Goal: Information Seeking & Learning: Learn about a topic

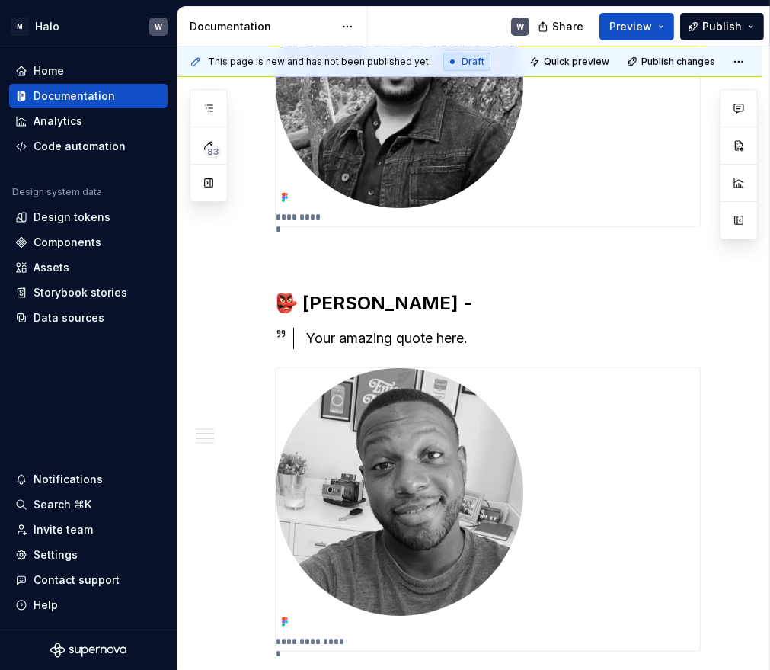
scroll to position [676, 0]
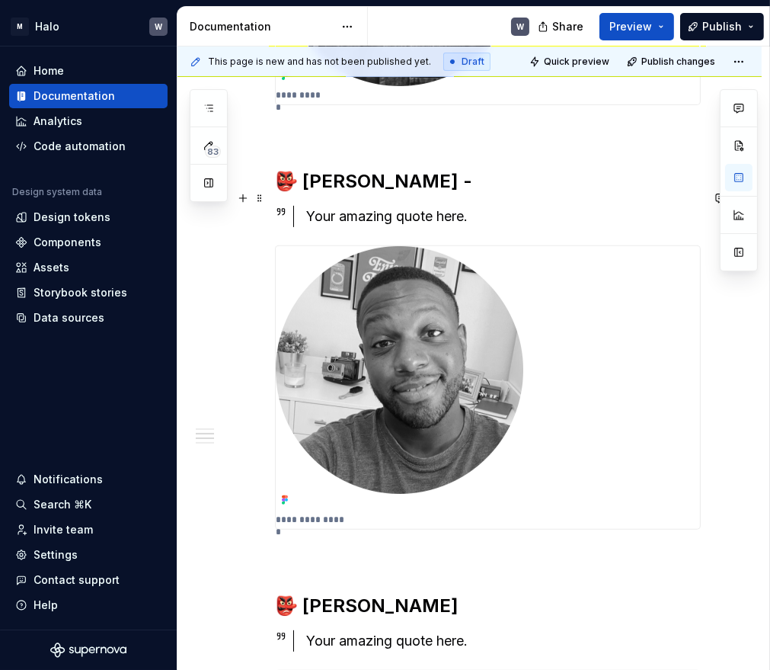
click at [334, 206] on div "Your amazing quote here." at bounding box center [503, 216] width 395 height 21
type textarea "*"
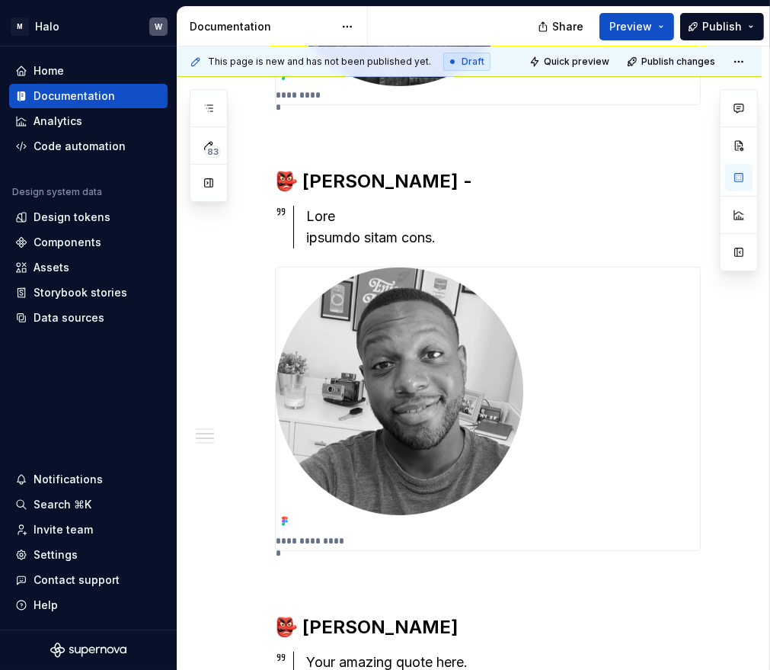
type textarea "*"
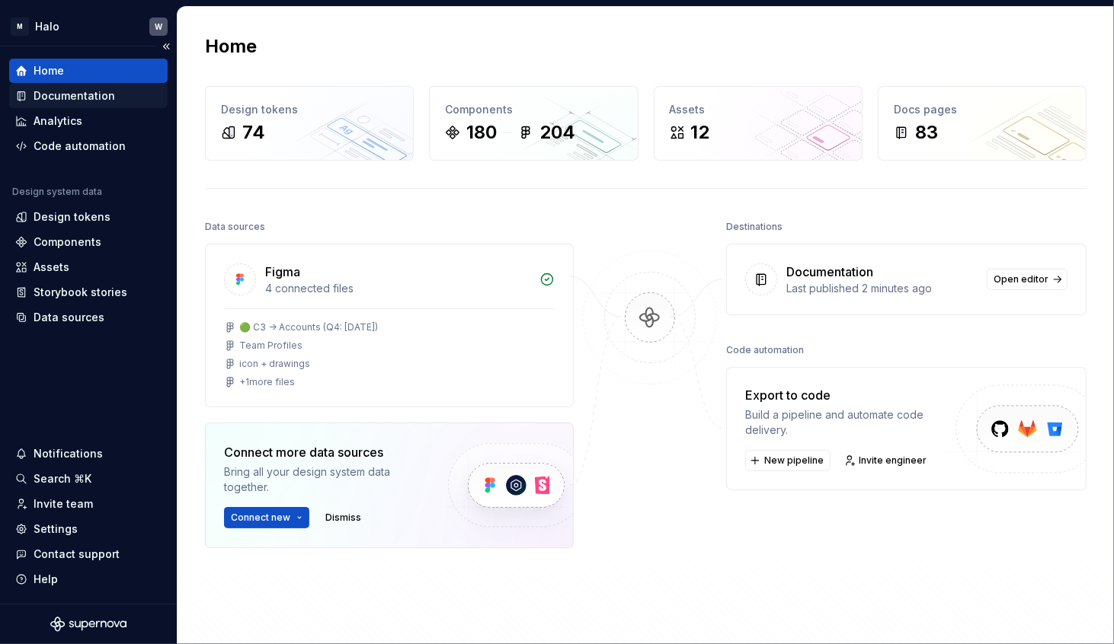
click at [93, 101] on div "Documentation" at bounding box center [75, 95] width 82 height 15
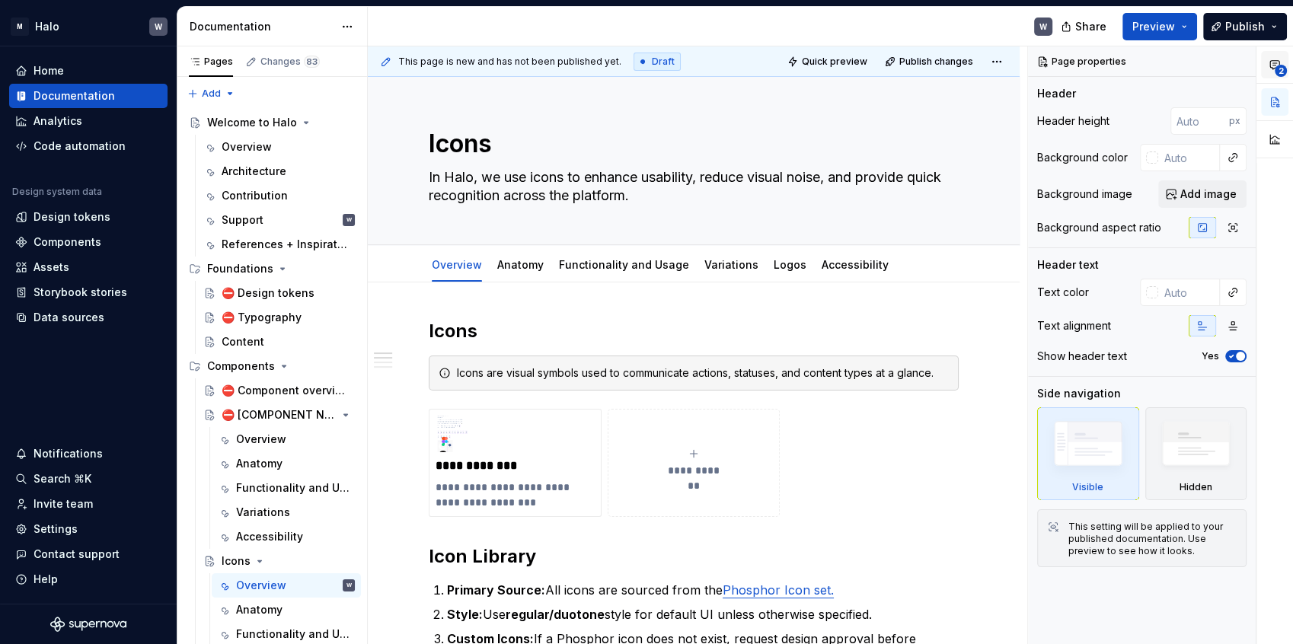
click at [1113, 63] on icon "button" at bounding box center [1275, 65] width 9 height 8
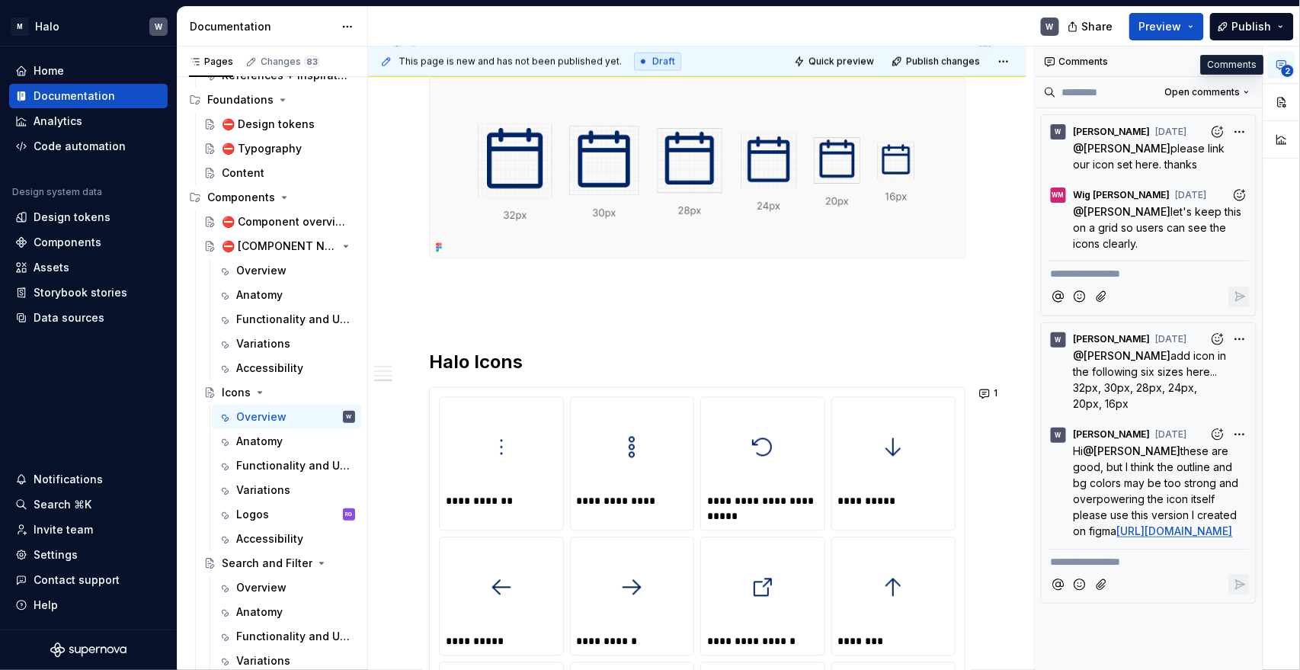
scroll to position [762, 0]
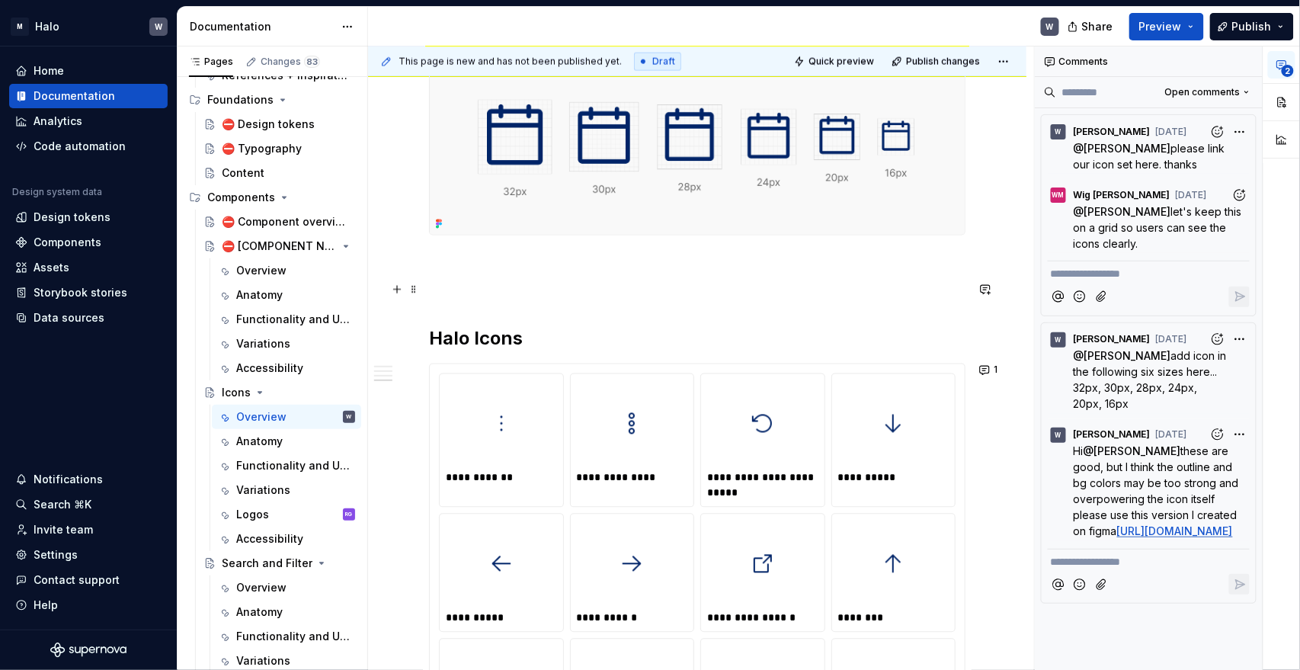
click at [531, 281] on p at bounding box center [697, 290] width 536 height 18
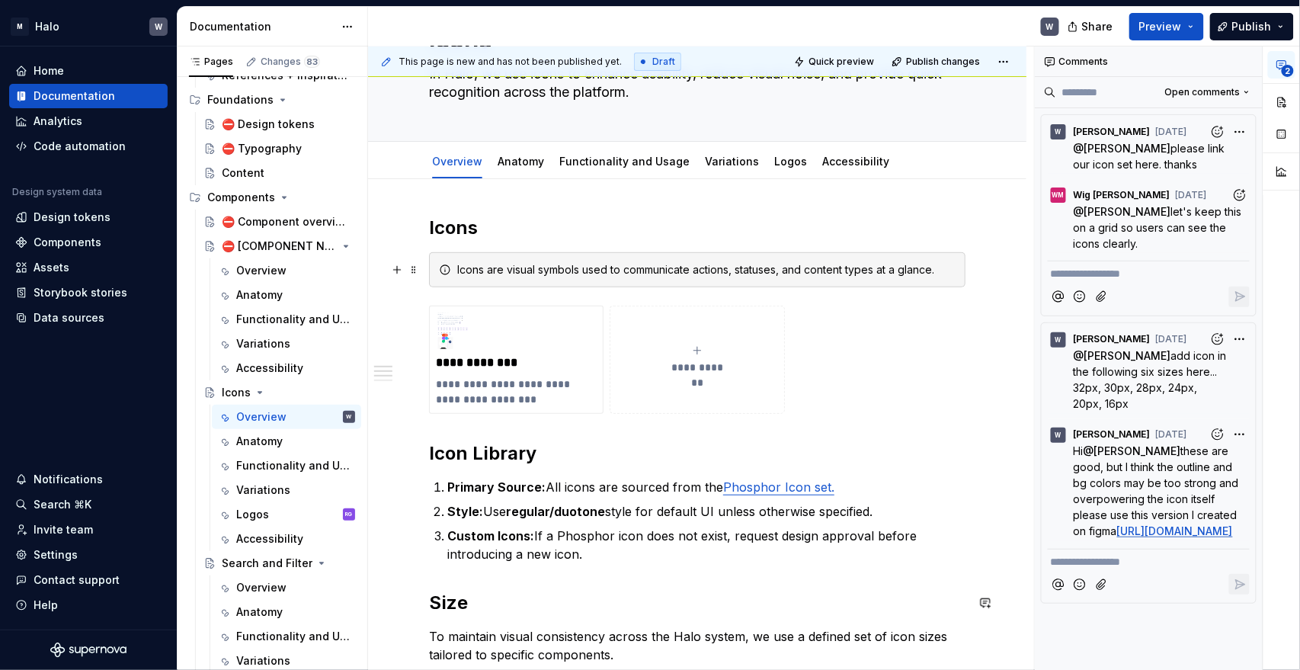
scroll to position [0, 0]
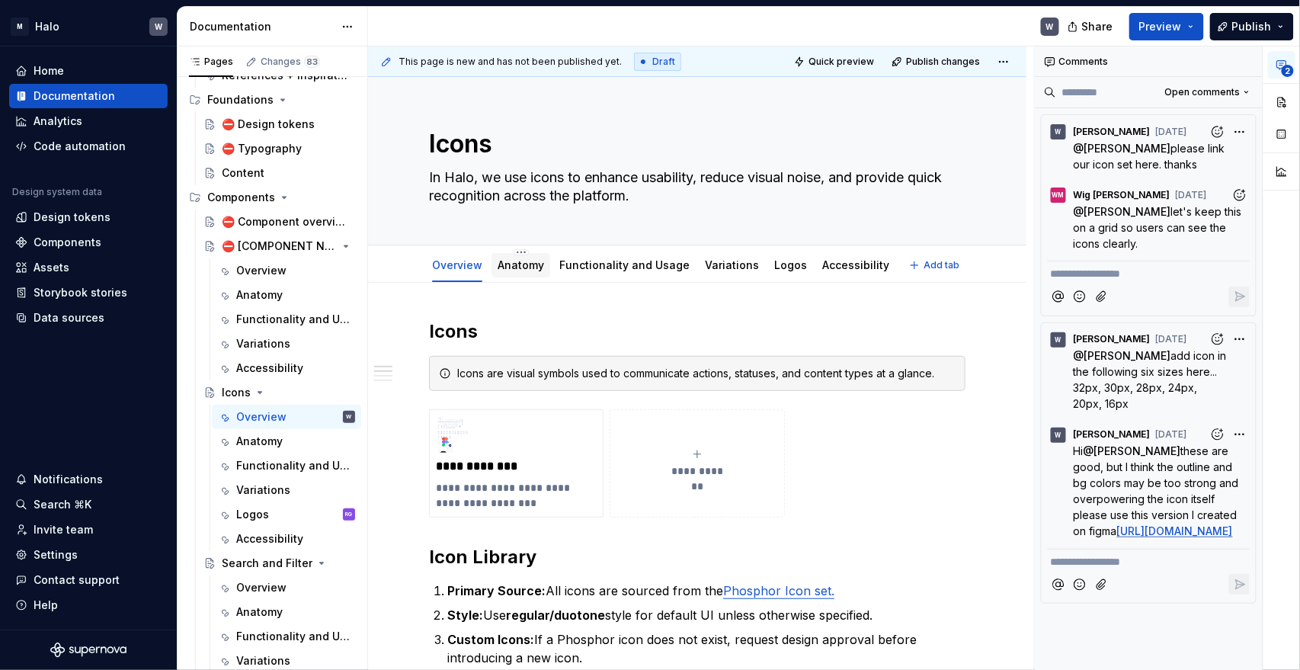
click at [520, 260] on link "Anatomy" at bounding box center [520, 264] width 46 height 13
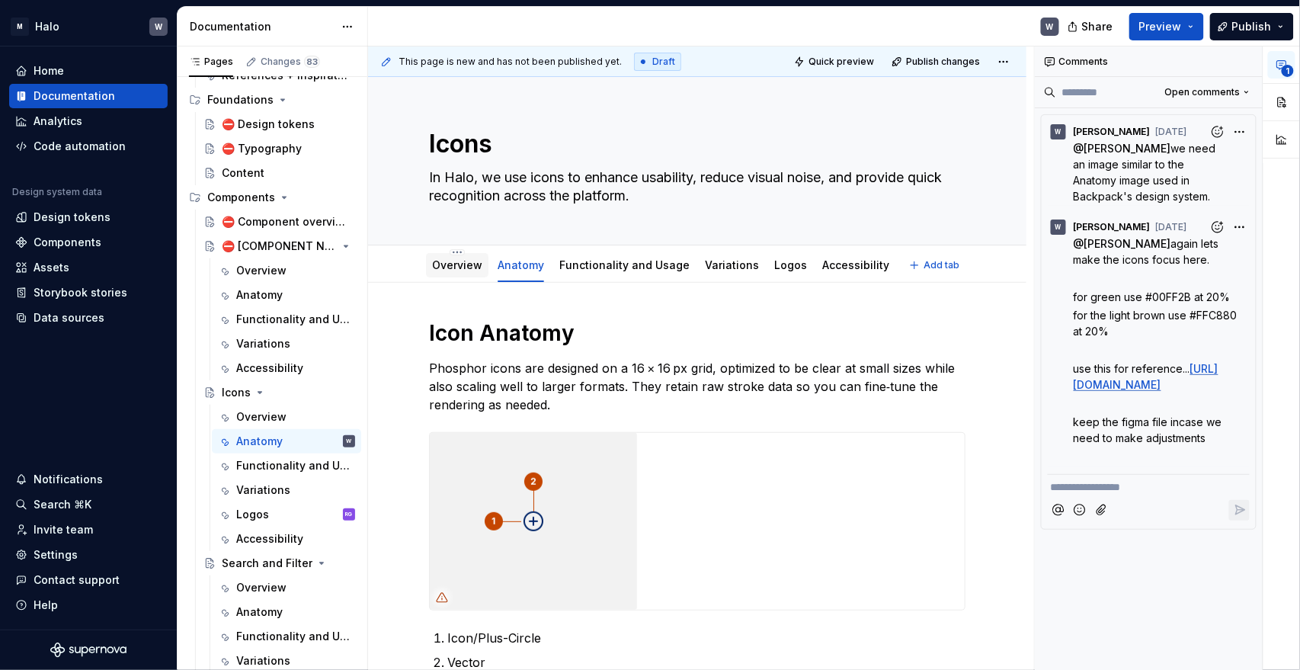
click at [456, 270] on link "Overview" at bounding box center [457, 264] width 50 height 13
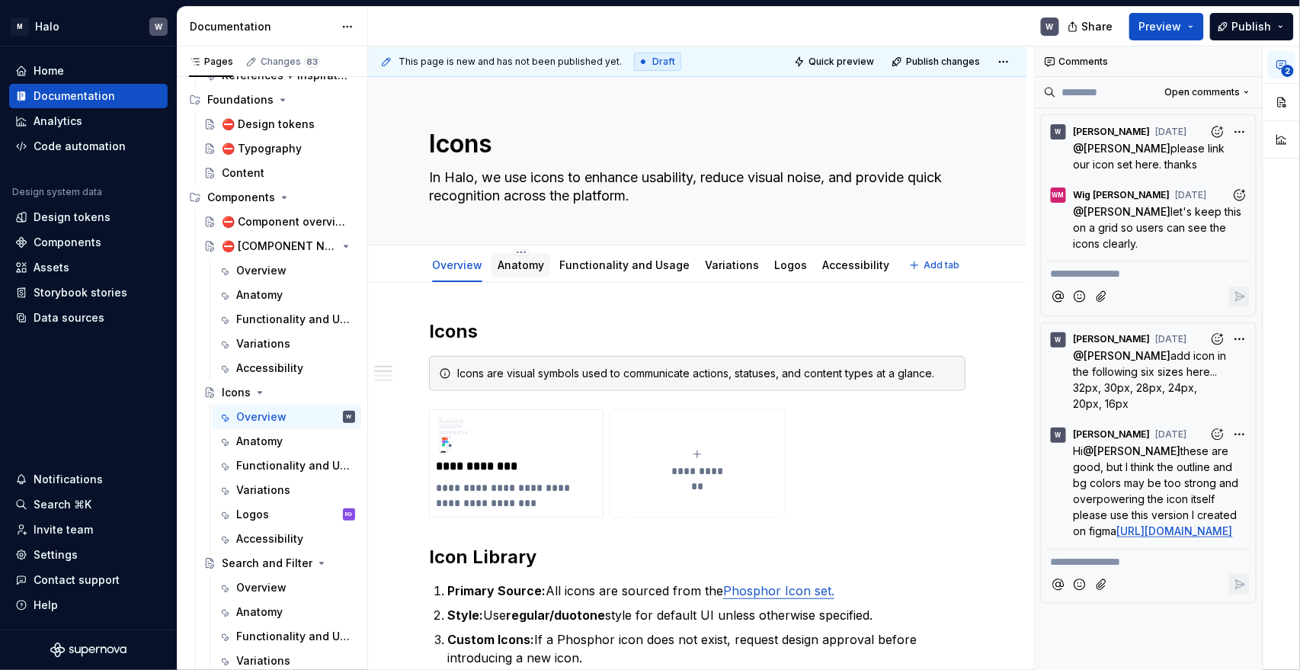
click at [526, 268] on link "Anatomy" at bounding box center [520, 264] width 46 height 13
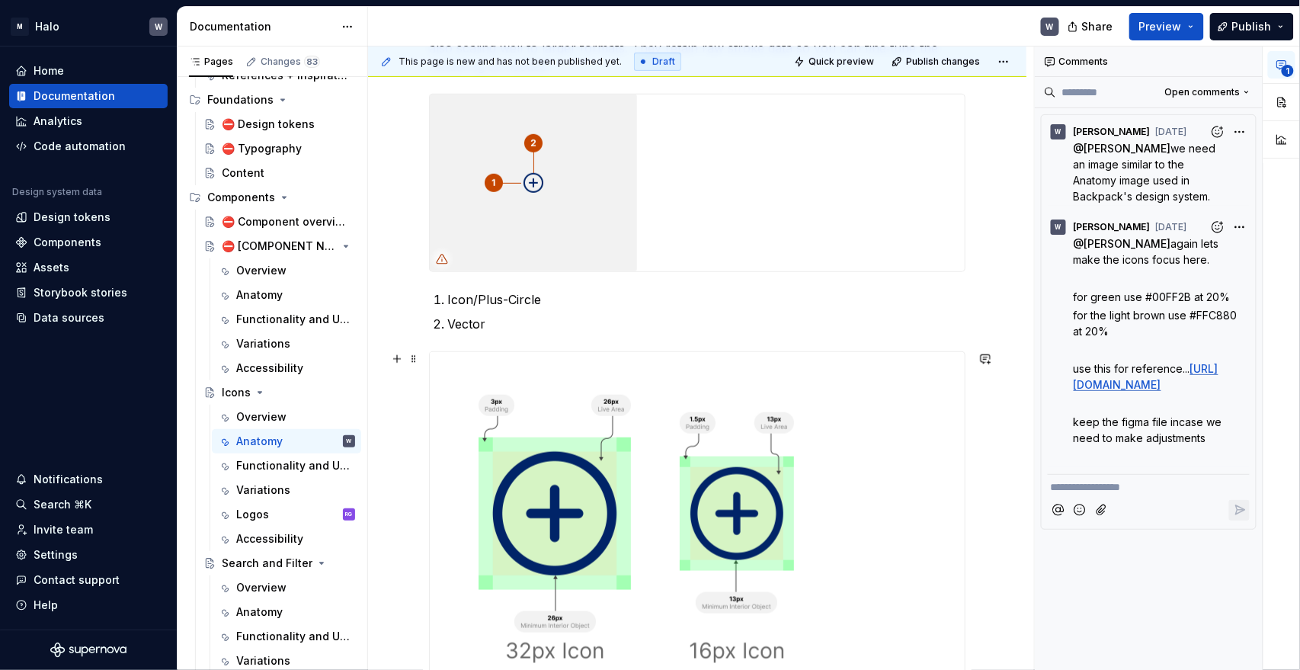
scroll to position [592, 0]
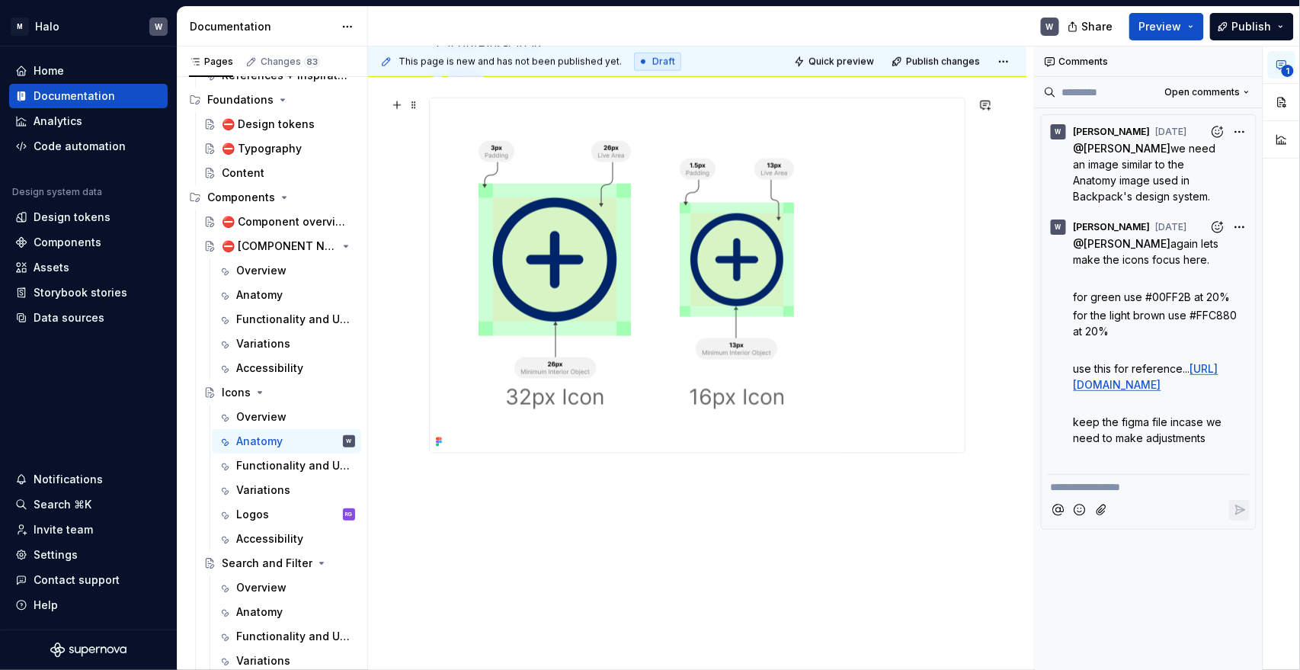
click at [434, 440] on icon at bounding box center [439, 442] width 12 height 12
type textarea "*"
